Goal: Complete application form

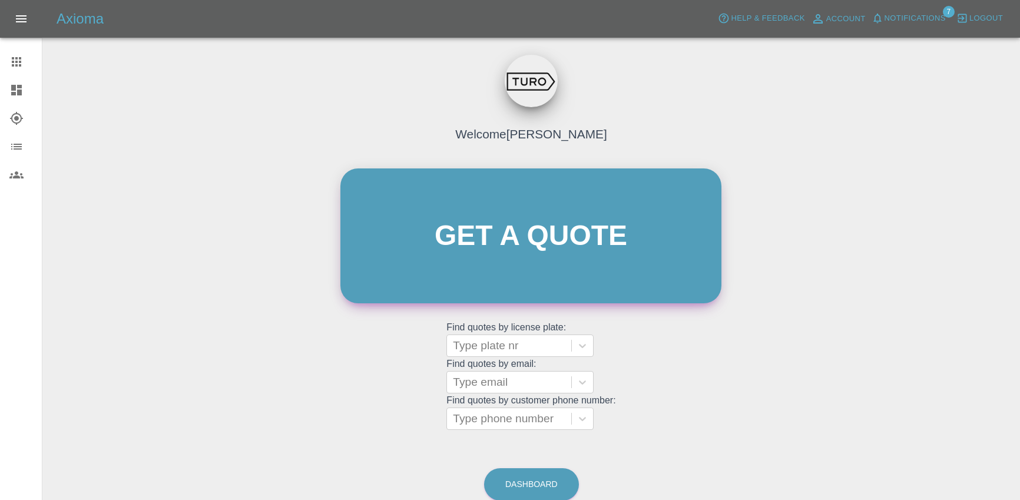
scroll to position [15, 0]
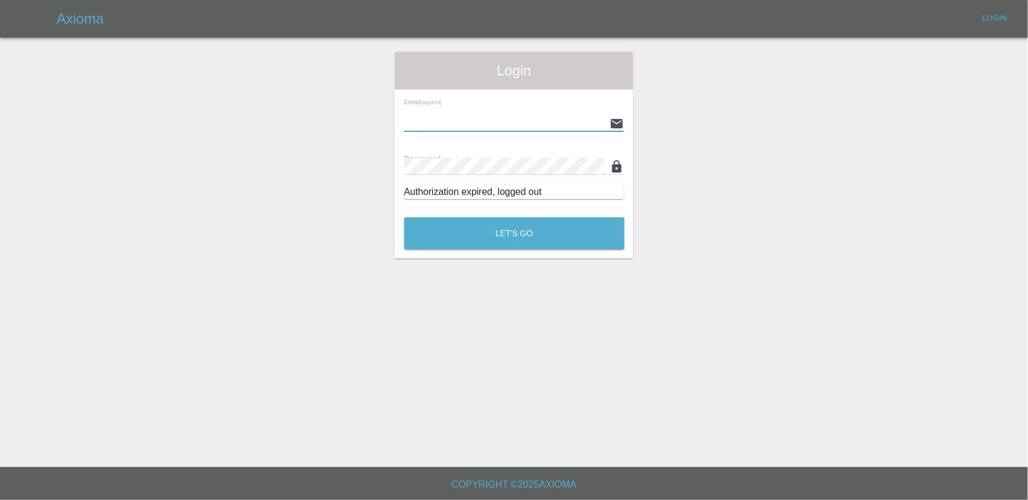
click at [508, 116] on input "text" at bounding box center [504, 123] width 201 height 17
type input "[EMAIL_ADDRESS][DOMAIN_NAME]"
click at [404, 217] on button "Let's Go" at bounding box center [514, 233] width 220 height 32
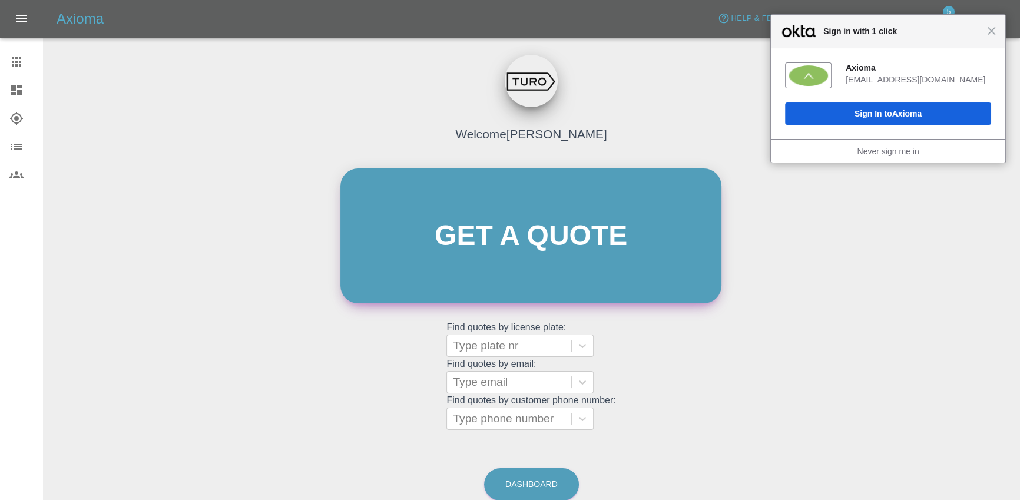
click at [611, 267] on link "Get a quote" at bounding box center [530, 235] width 381 height 135
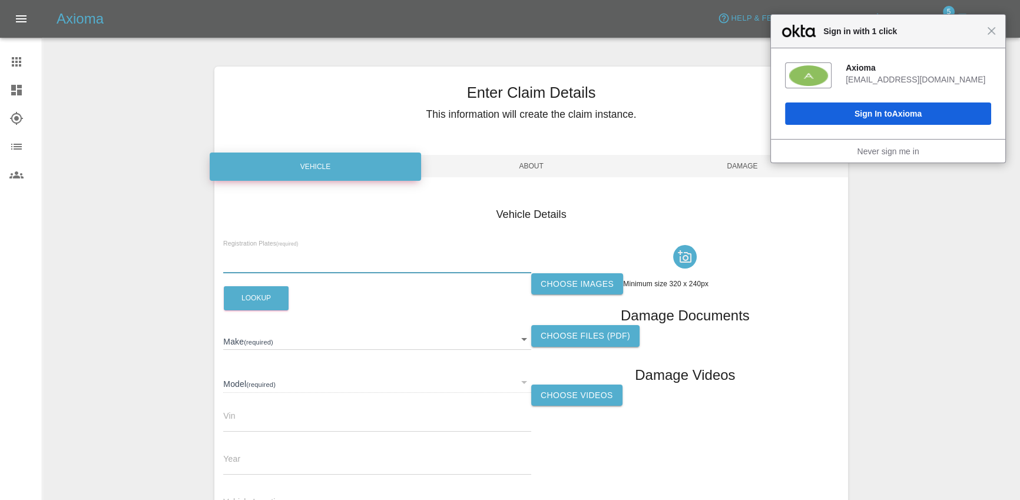
click at [253, 257] on input "text" at bounding box center [377, 264] width 308 height 17
paste input "HS16AYK"
type input "HS16AYK"
click at [253, 294] on button "Lookup" at bounding box center [256, 298] width 65 height 24
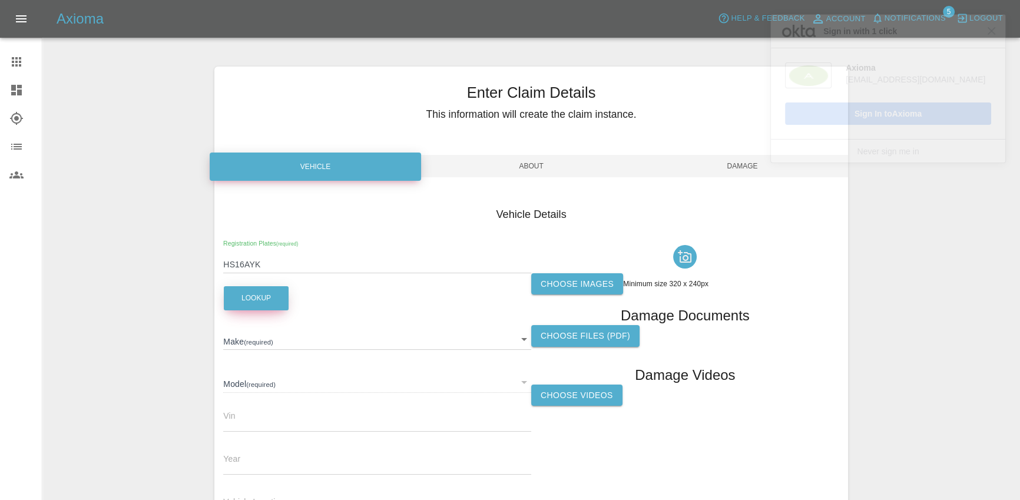
type input "FORD"
type input "TOURNEO CONNECT"
type input "[VEHICLE_IDENTIFICATION_NUMBER]"
type input "2016"
